Goal: Task Accomplishment & Management: Complete application form

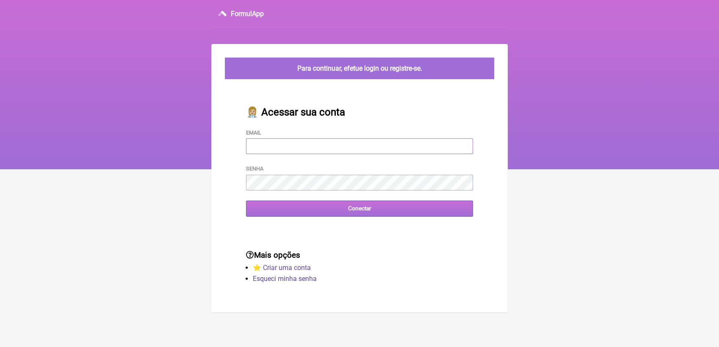
type input "[EMAIL_ADDRESS][DOMAIN_NAME]"
click at [338, 212] on main "Para continuar, efetue login ou registre-se. 👩🏼‍⚕️ Acessar sua conta Email [EMA…" at bounding box center [359, 178] width 297 height 269
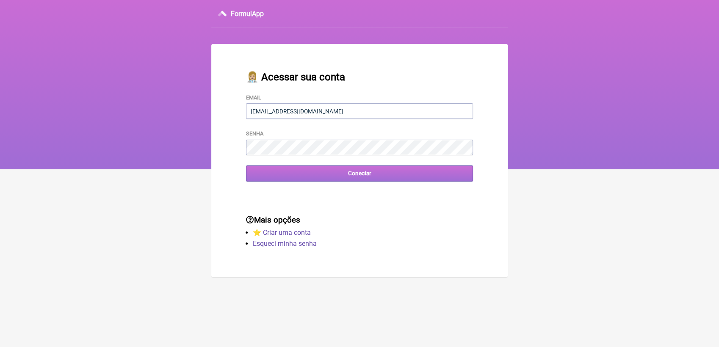
click at [332, 176] on input "Conectar" at bounding box center [359, 174] width 227 height 16
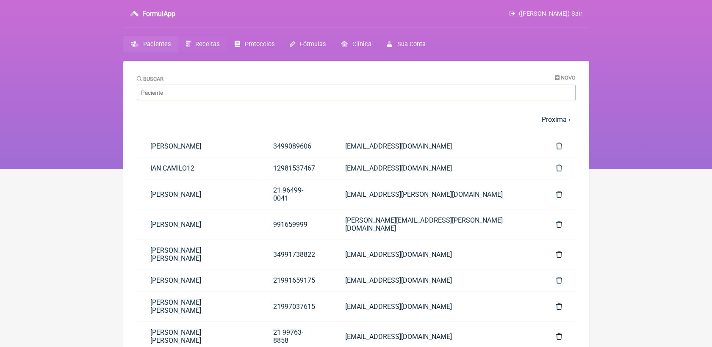
click at [208, 46] on span "Receitas" at bounding box center [207, 44] width 24 height 7
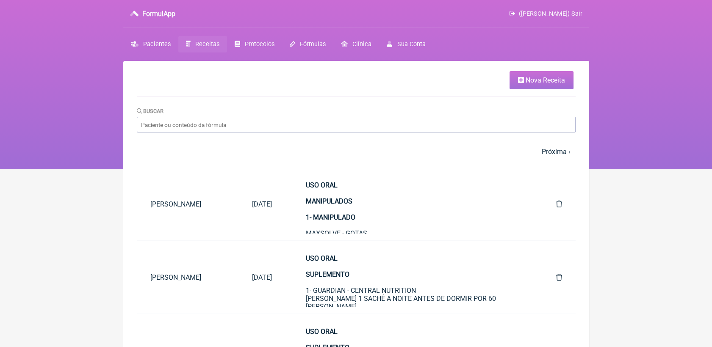
click at [541, 83] on span "Nova Receita" at bounding box center [545, 80] width 39 height 8
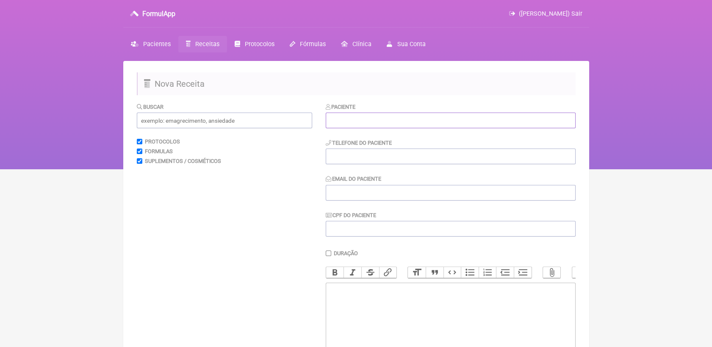
click at [420, 118] on input "text" at bounding box center [451, 121] width 250 height 16
paste input "Clarissa Dias Da Silva Ferreira"
type input "Clarissa Dias Da Silva Ferreira"
click at [399, 164] on input "tel" at bounding box center [451, 157] width 250 height 16
paste input "21 972691885"
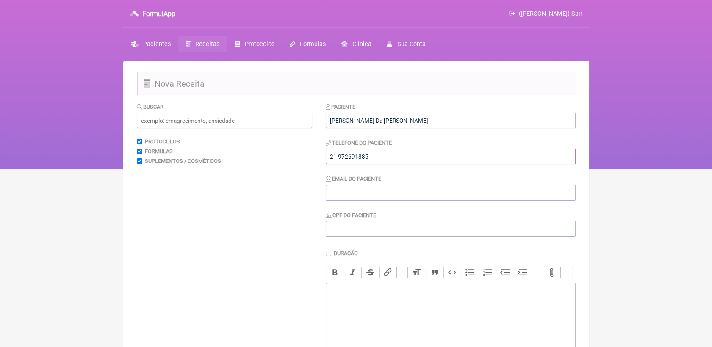
type input "21 972691885"
click at [376, 190] on input "Email do Paciente" at bounding box center [451, 193] width 250 height 16
paste input "clazdias93@gmail.com"
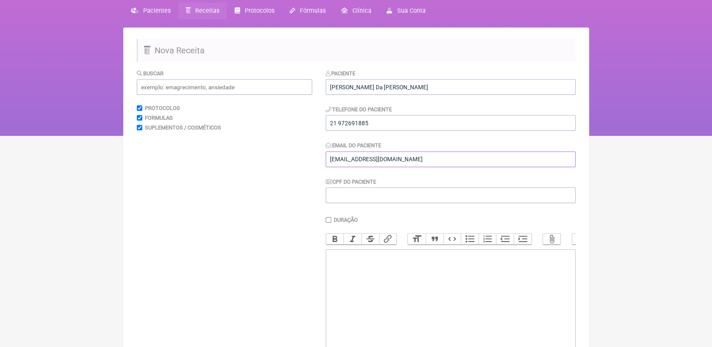
scroll to position [47, 0]
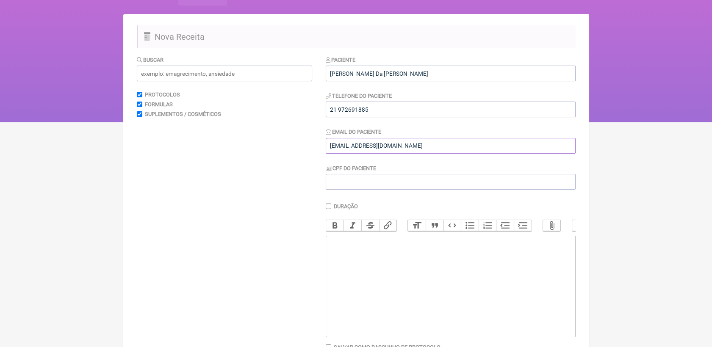
type input "clazdias93@gmail.com"
click at [367, 274] on trix-editor at bounding box center [451, 287] width 250 height 102
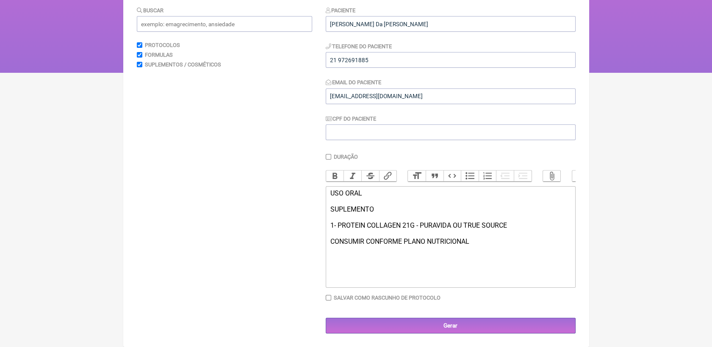
scroll to position [106, 0]
click at [338, 231] on div "USO ORAL SUPLEMENTO 1- PROTEIN COLLAGEN 21G - PURAVIDA OU TRUE SOURCE CONSUMIR …" at bounding box center [450, 217] width 241 height 56
type trix-editor "<div>USO ORAL<br><br>SUPLEMENTO<br><br>1- PROTEIN COLLAGEN 21G - PURAVIDA OU TR…"
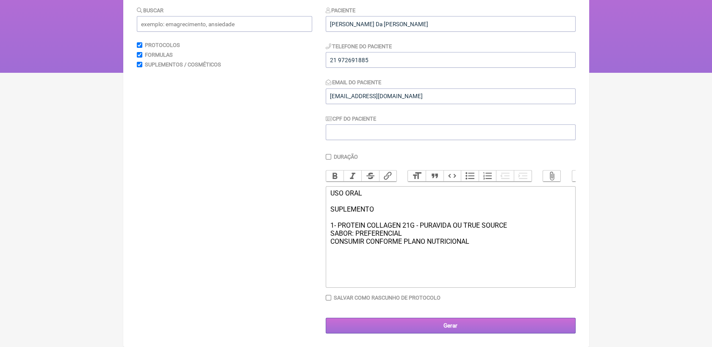
click at [405, 321] on input "Gerar" at bounding box center [451, 326] width 250 height 16
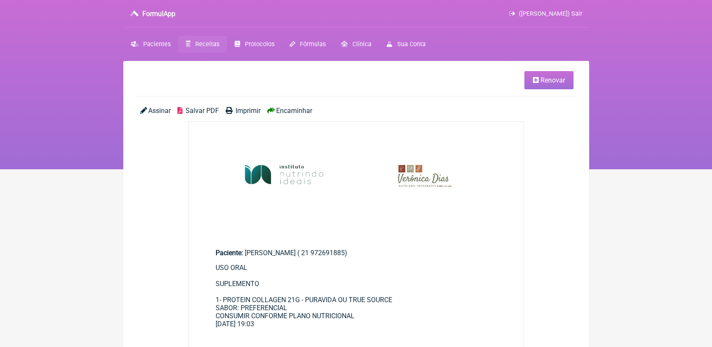
click at [190, 108] on span "Salvar PDF" at bounding box center [202, 111] width 33 height 8
